Goal: Task Accomplishment & Management: Use online tool/utility

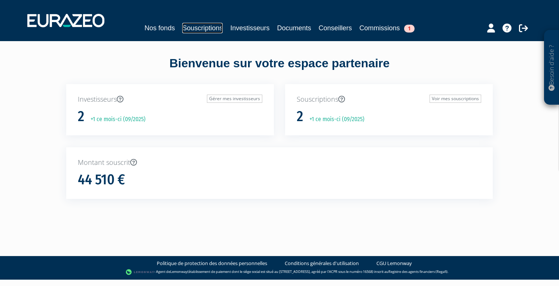
click at [201, 30] on link "Souscriptions" at bounding box center [202, 28] width 40 height 10
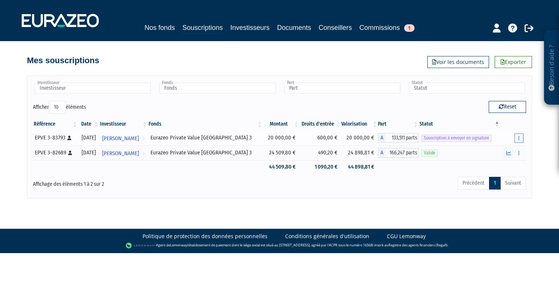
click at [520, 137] on button "button" at bounding box center [519, 138] width 9 height 9
click at [513, 150] on link "Envoyer à signer" at bounding box center [500, 152] width 43 height 12
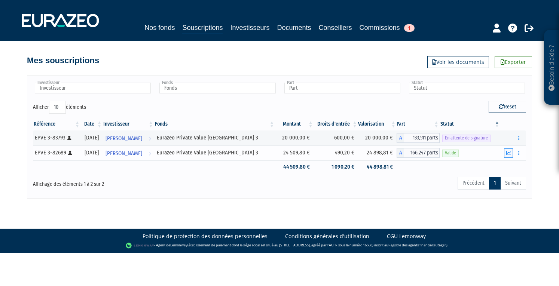
click at [509, 153] on icon "button" at bounding box center [508, 153] width 5 height 5
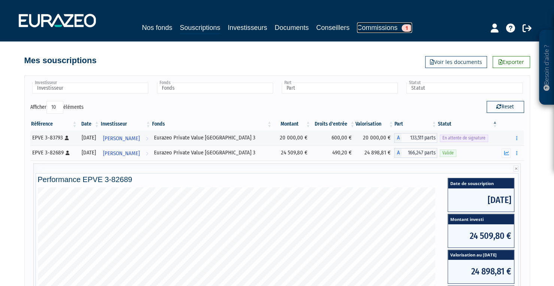
click at [388, 28] on link "Commissions 1" at bounding box center [384, 27] width 55 height 10
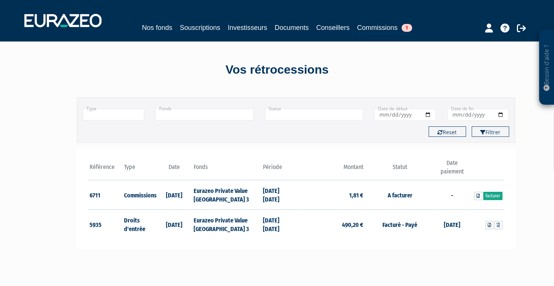
click at [497, 196] on link "Facturer" at bounding box center [492, 196] width 19 height 8
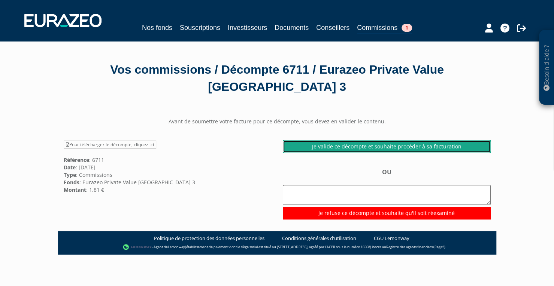
click at [414, 149] on link "Je valide ce décompte et souhaite procéder à sa facturation" at bounding box center [387, 146] width 208 height 13
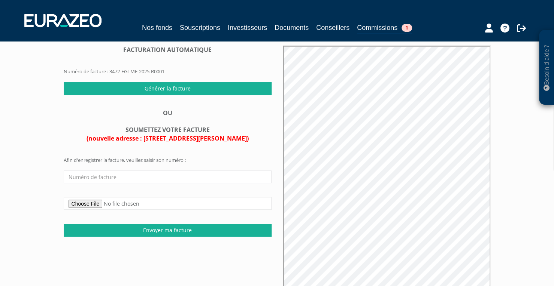
scroll to position [73, 0]
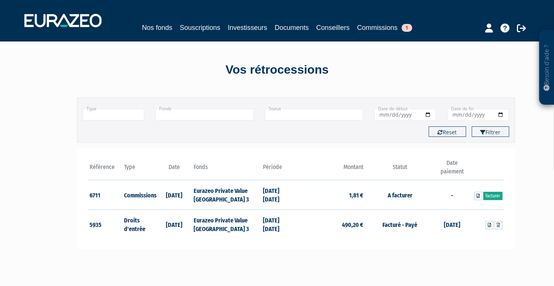
click at [491, 193] on link "Facturer" at bounding box center [492, 196] width 19 height 8
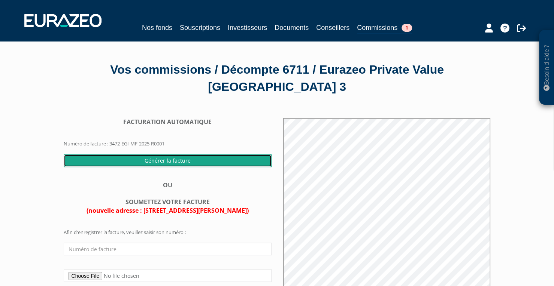
click at [195, 162] on input "Générer la facture" at bounding box center [168, 161] width 208 height 13
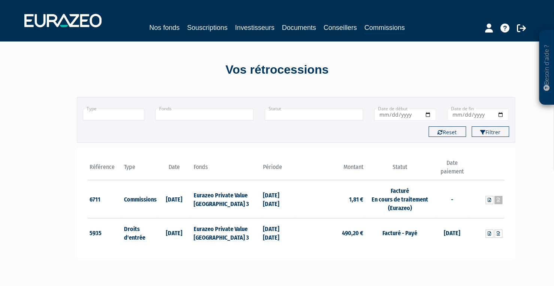
click at [499, 197] on link at bounding box center [498, 200] width 8 height 8
